Goal: Connect with others: Connect with other users

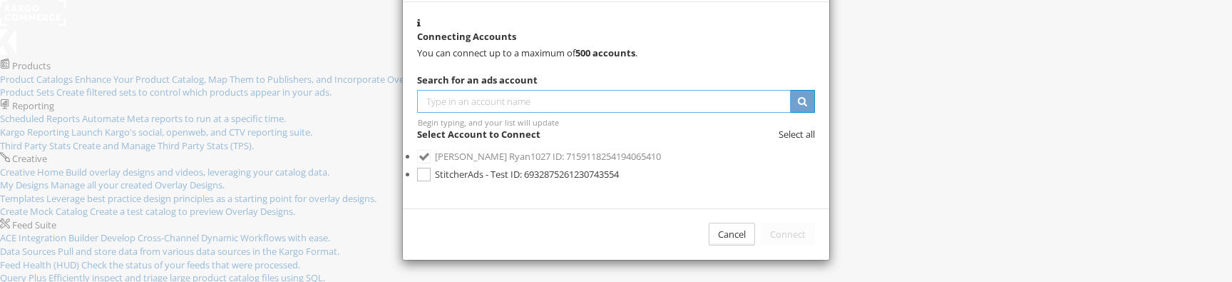
scroll to position [138, 0]
click at [681, 165] on label "StitcherAds - Test ID: 6932875261230743554" at bounding box center [616, 174] width 398 height 18
click at [508, 168] on span "StitcherAds - Test" at bounding box center [471, 174] width 73 height 13
click at [778, 246] on button "Connect" at bounding box center [788, 234] width 54 height 24
